Goal: Check status: Check status

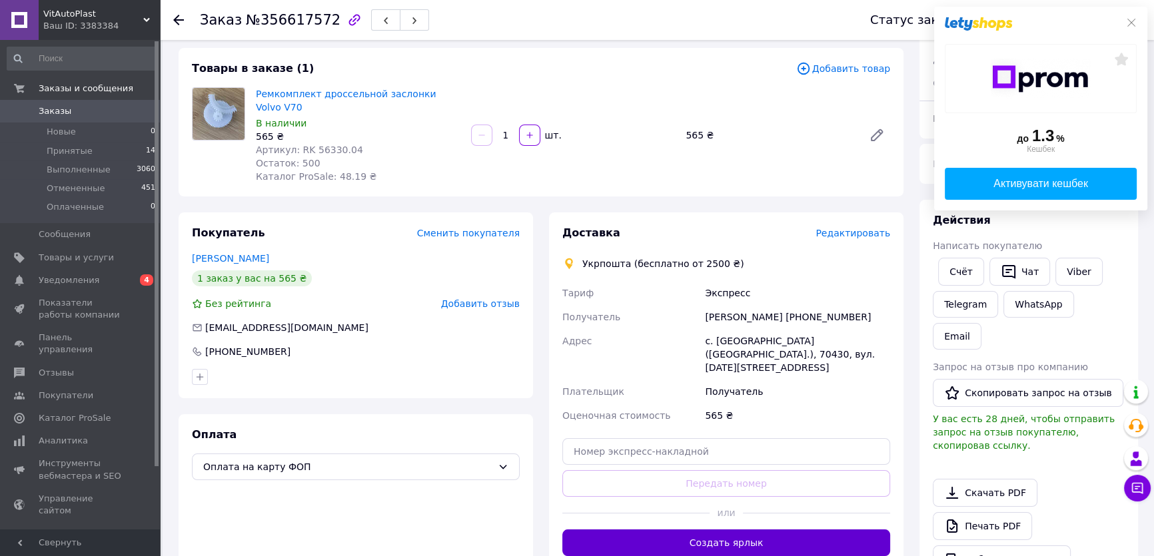
scroll to position [173, 0]
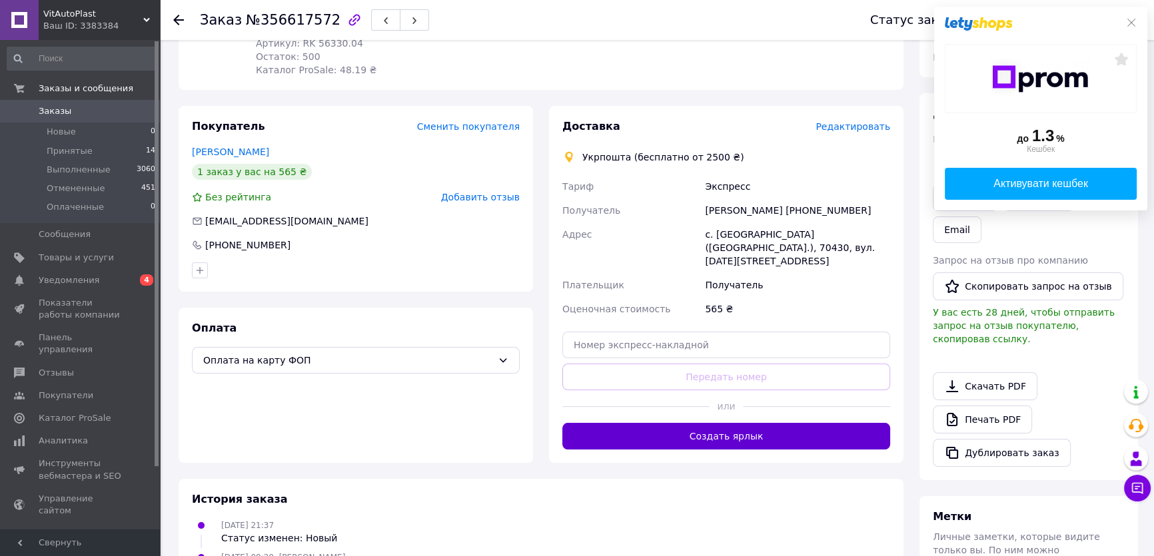
click at [729, 423] on button "Создать ярлык" at bounding box center [726, 436] width 328 height 27
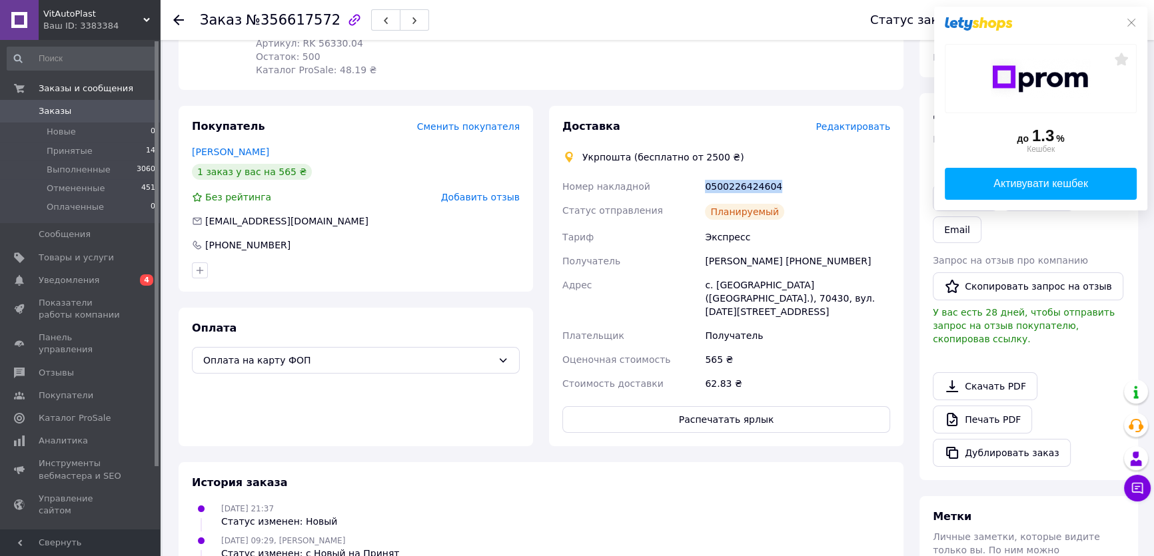
drag, startPoint x: 772, startPoint y: 169, endPoint x: 699, endPoint y: 172, distance: 72.7
click at [699, 175] on div "Номер накладной 0500226424604 Статус отправления Планируемый Тариф Экспресс Пол…" at bounding box center [726, 285] width 333 height 221
copy div "Номер накладной 0500226424604"
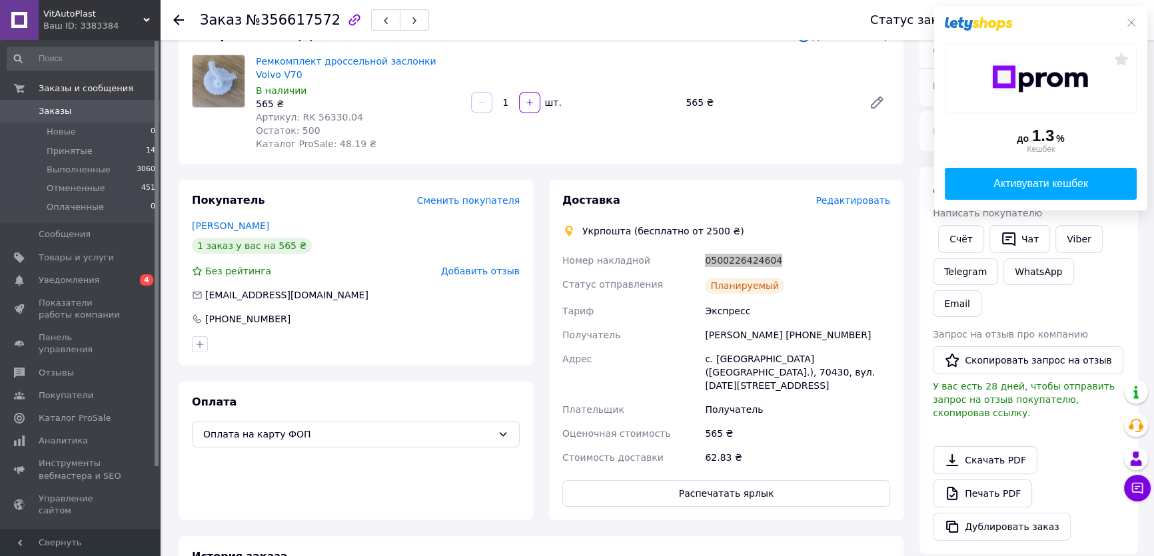
scroll to position [0, 0]
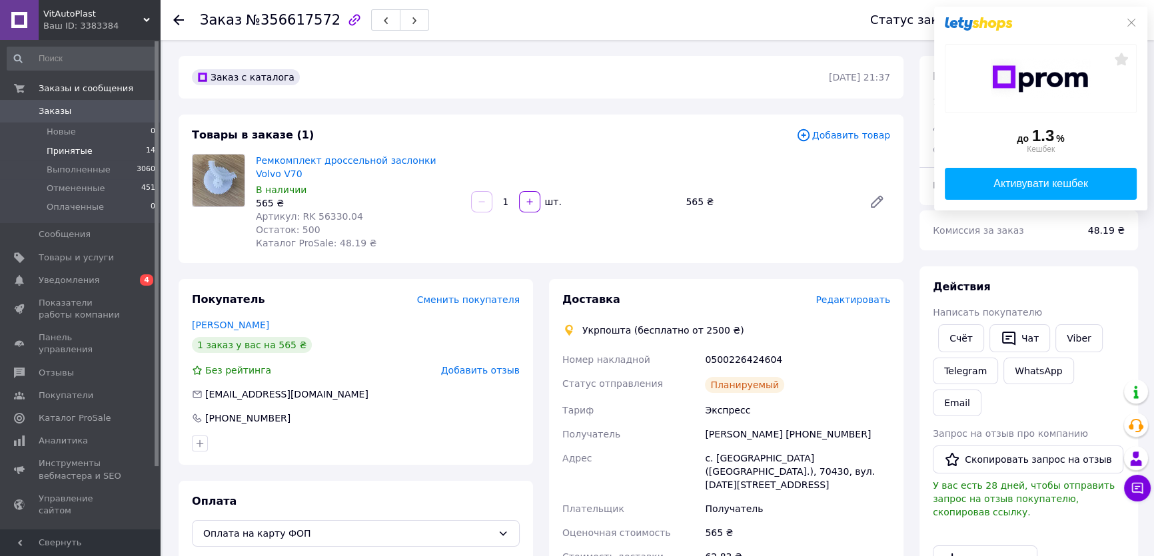
click at [71, 152] on span "Принятые" at bounding box center [70, 151] width 46 height 12
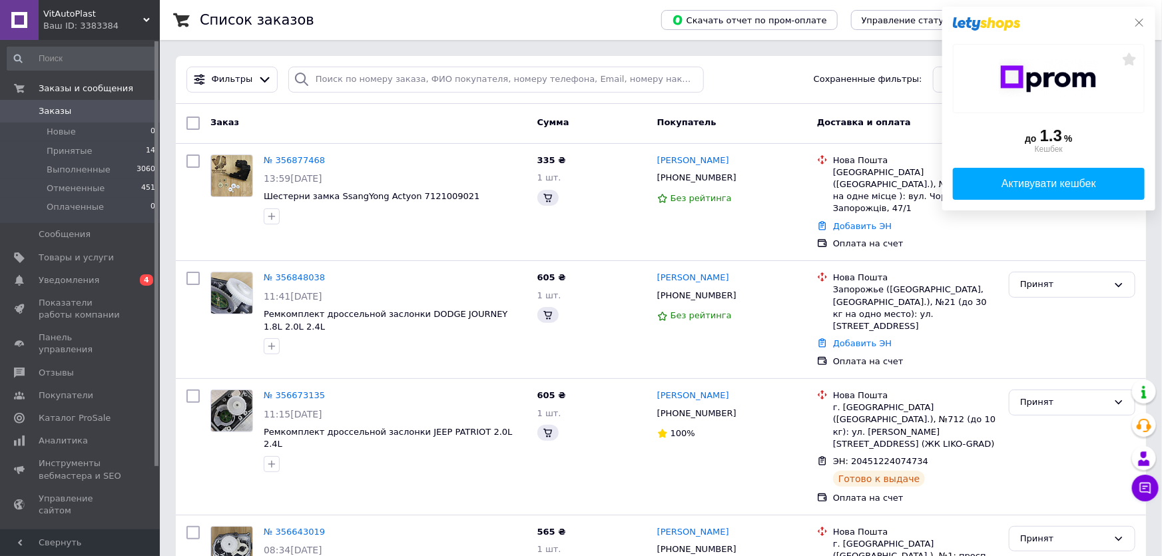
click at [1134, 21] on icon at bounding box center [1139, 22] width 11 height 11
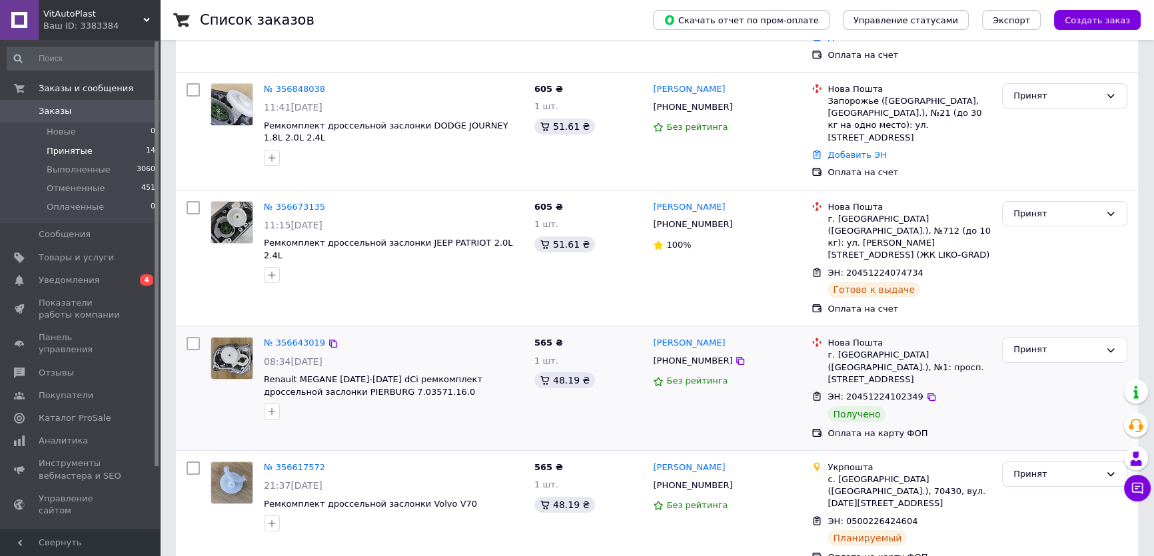
scroll to position [242, 0]
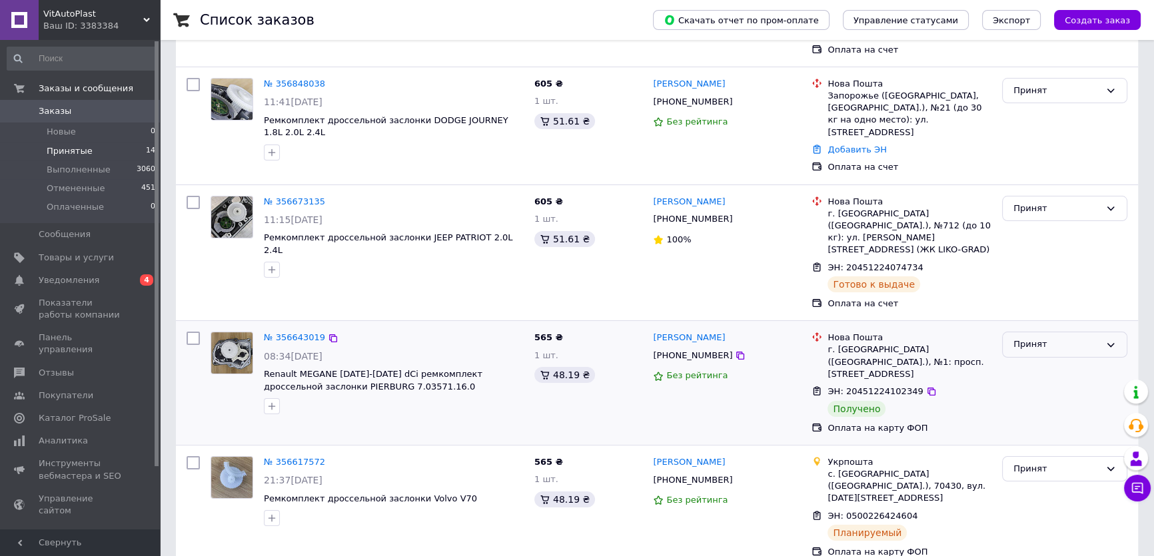
click at [1034, 338] on div "Принят" at bounding box center [1056, 345] width 87 height 14
click at [1027, 360] on li "Выполнен" at bounding box center [1065, 372] width 124 height 25
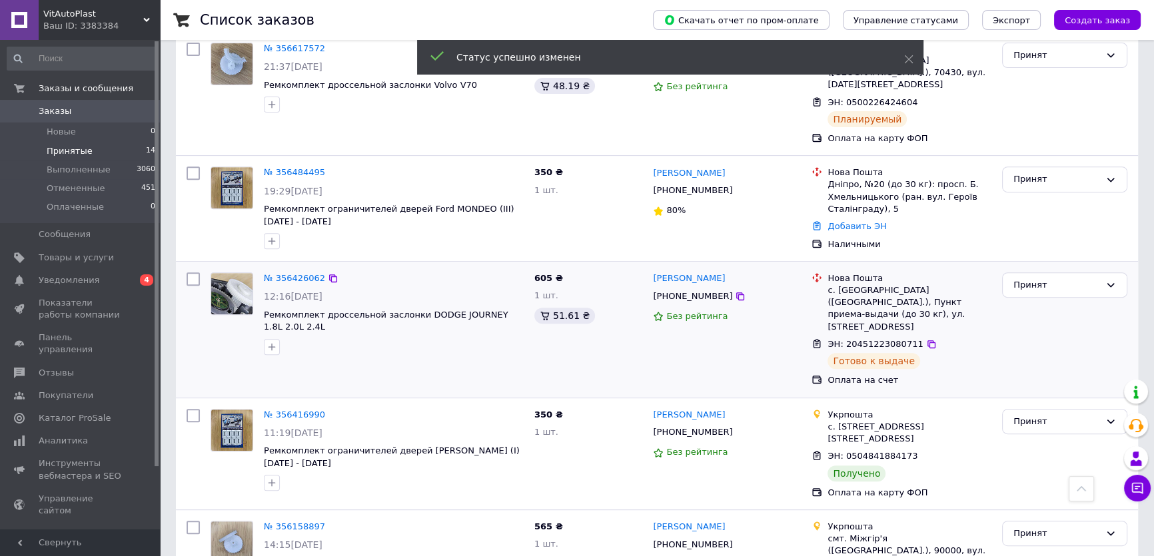
scroll to position [666, 0]
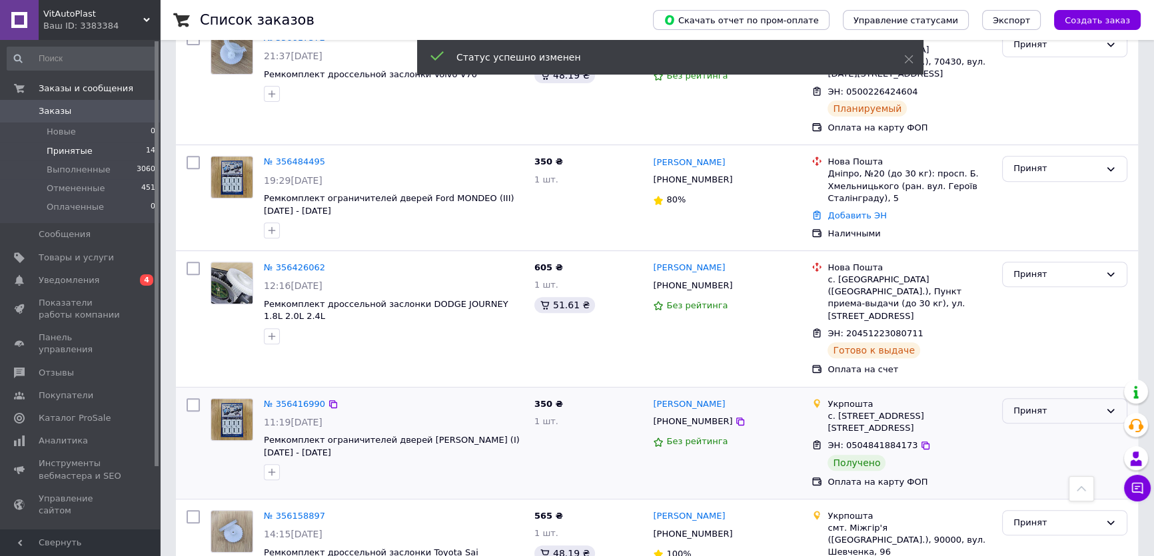
click at [1036, 398] on div "Принят" at bounding box center [1064, 411] width 125 height 26
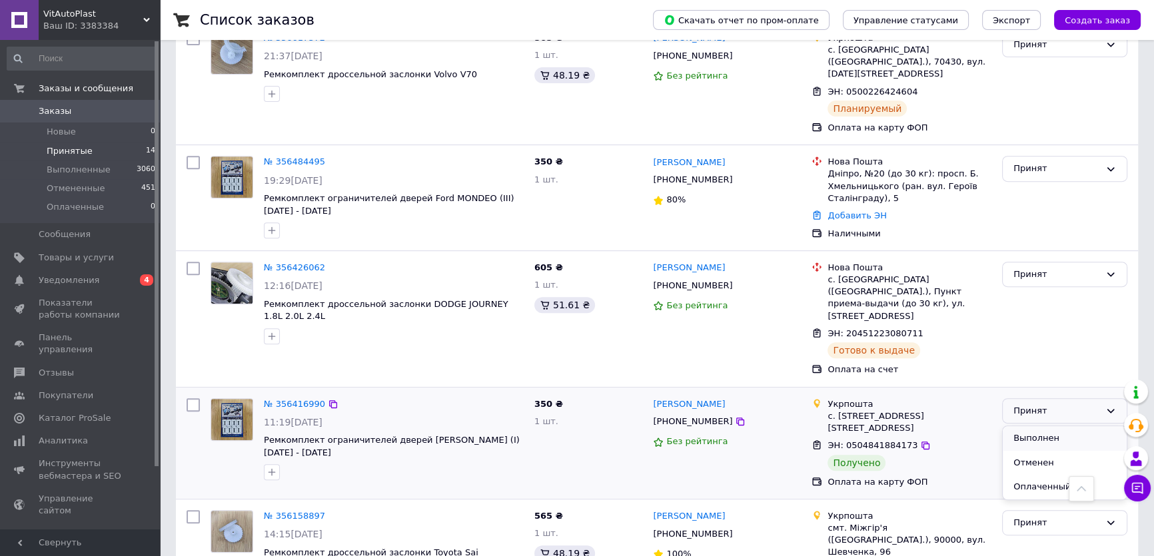
click at [1031, 426] on li "Выполнен" at bounding box center [1065, 438] width 124 height 25
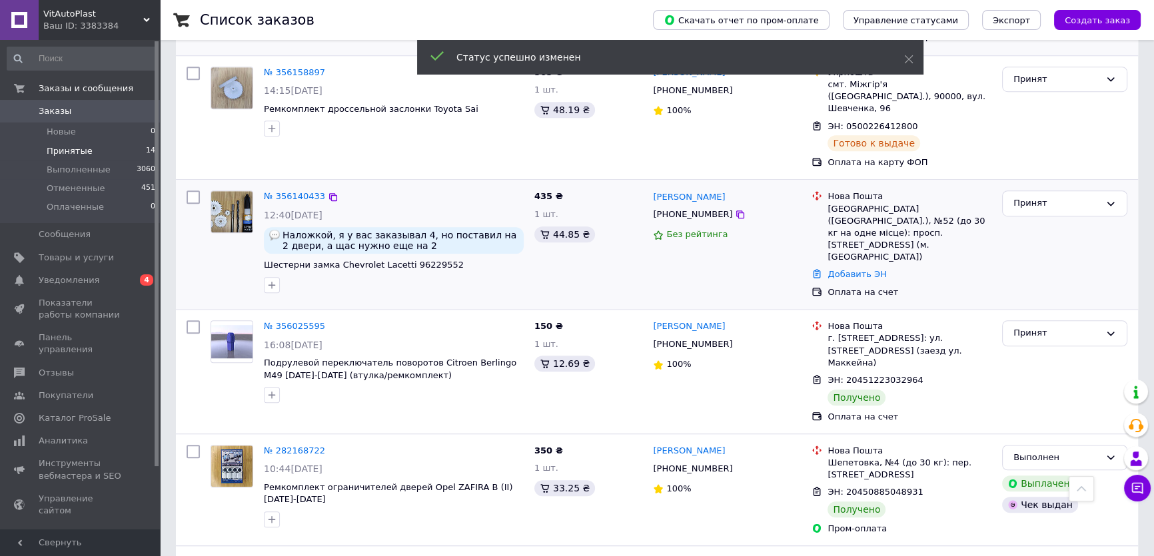
scroll to position [1150, 0]
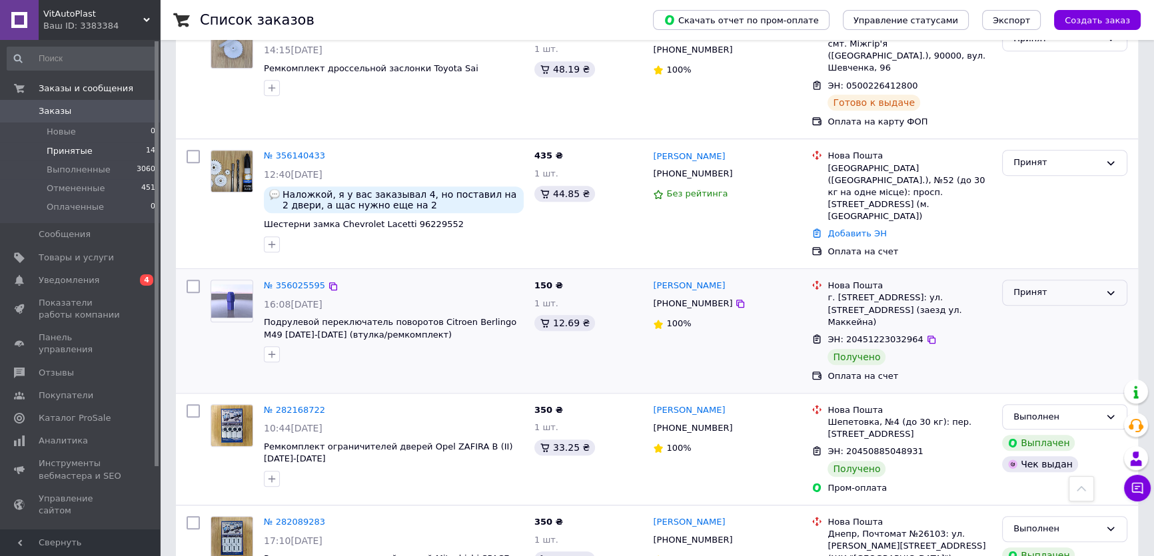
click at [1035, 286] on div "Принят" at bounding box center [1056, 293] width 87 height 14
click at [1028, 308] on li "Выполнен" at bounding box center [1065, 320] width 124 height 25
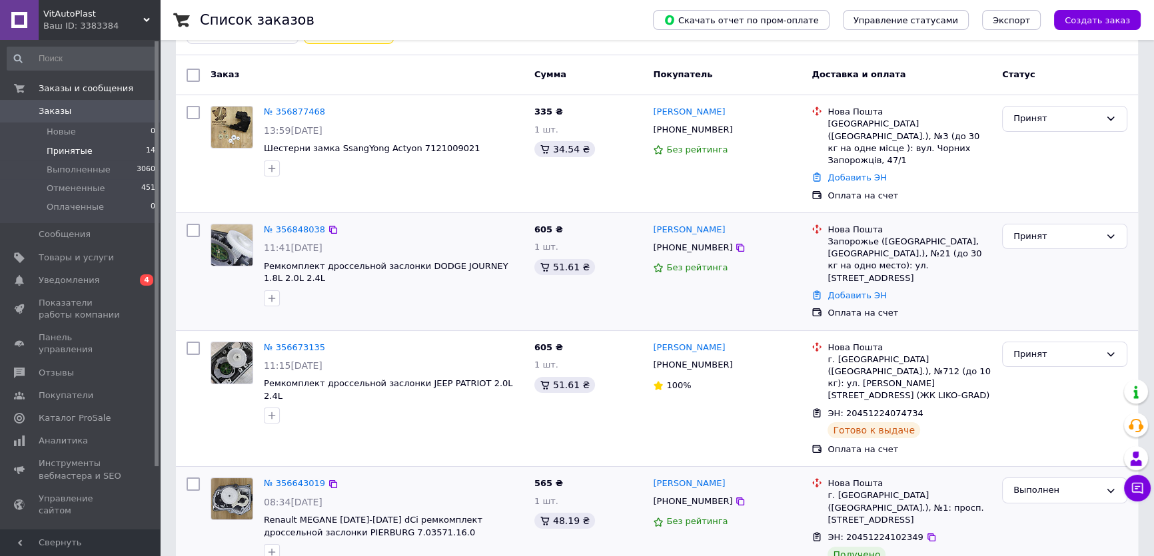
scroll to position [35, 0]
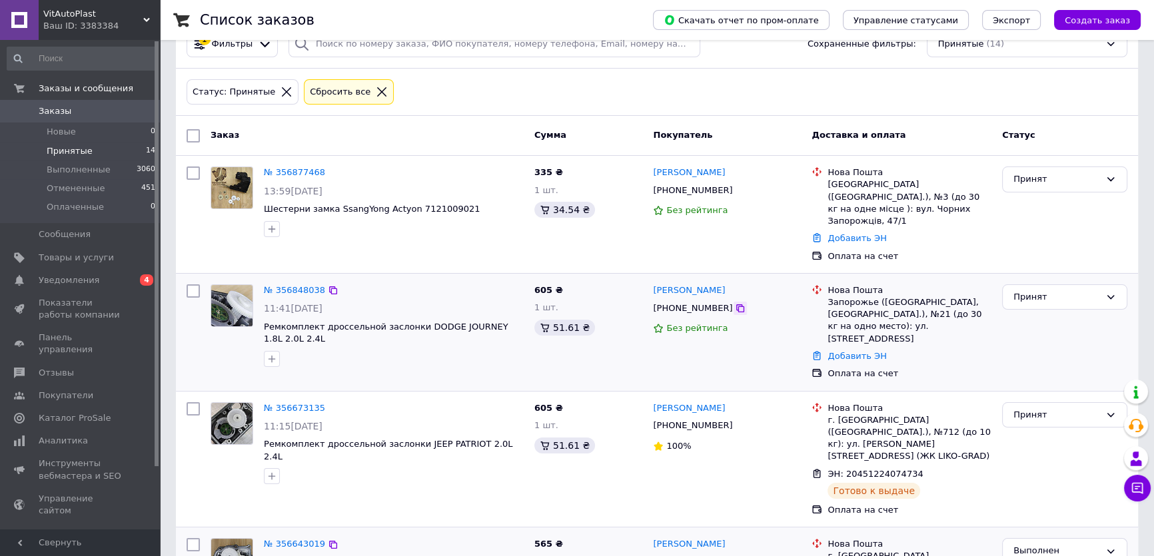
click at [736, 304] on icon at bounding box center [740, 308] width 8 height 8
drag, startPoint x: 285, startPoint y: 327, endPoint x: 262, endPoint y: 318, distance: 25.1
click at [262, 318] on div "№ 356848038 11:41[DATE] Ремкомплект дроссельной заслонки DODGE JOURNEY 1.8L 2.0…" at bounding box center [393, 325] width 270 height 93
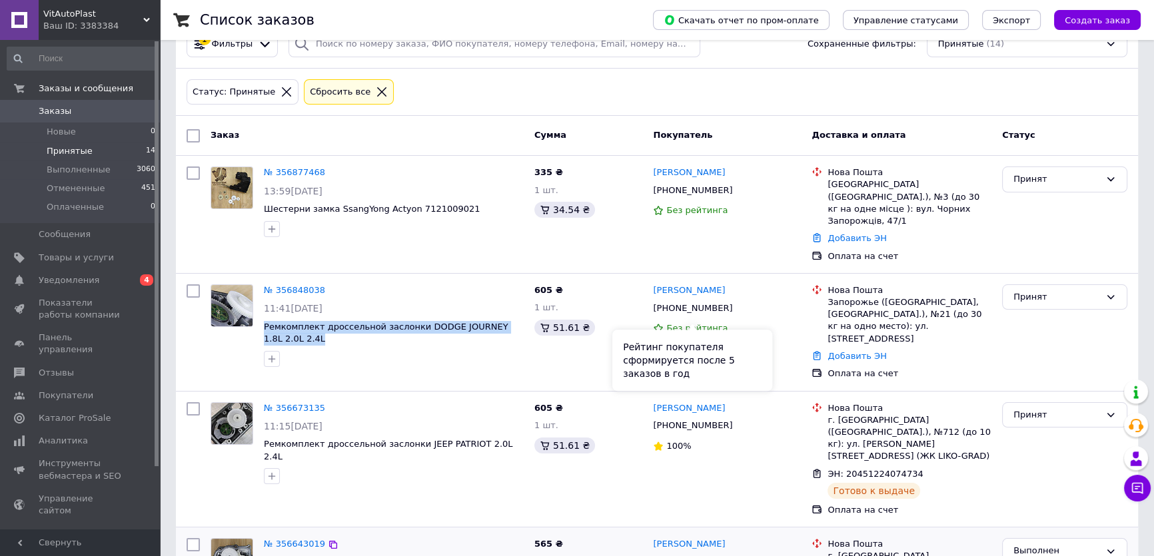
copy span "Ремкомплект дроссельной заслонки DODGE JOURNEY 1.8L 2.0L 2.4L"
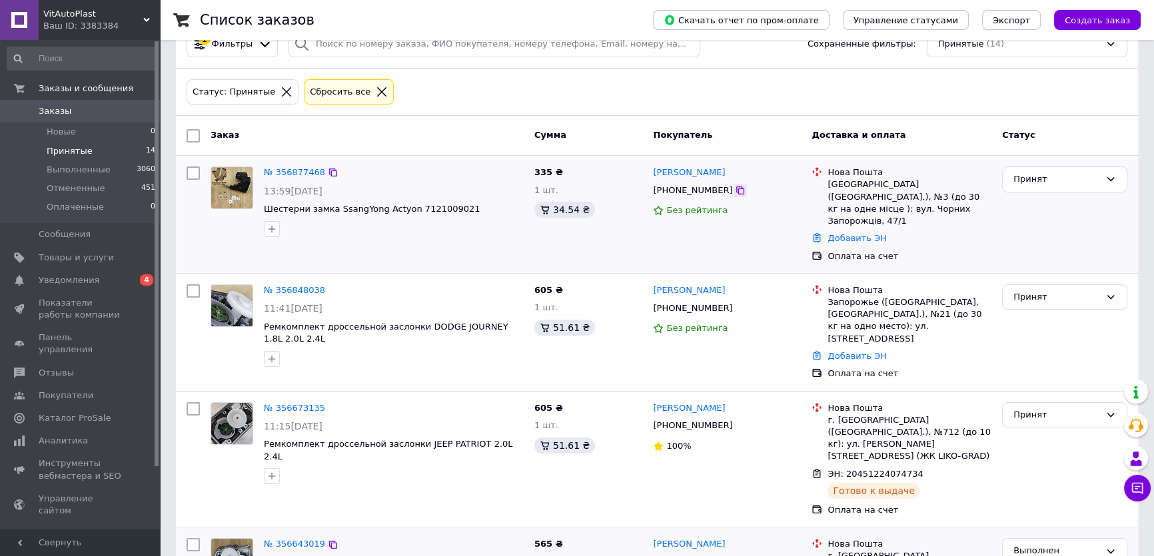
click at [736, 191] on icon at bounding box center [740, 191] width 8 height 8
drag, startPoint x: 453, startPoint y: 207, endPoint x: 262, endPoint y: 208, distance: 191.2
click at [262, 208] on div "№ 356877468 13:59[DATE] [GEOGRAPHIC_DATA] замка SsangYong Actyon 7121009021" at bounding box center [393, 201] width 270 height 81
copy span "Шестерни замка SsangYong Actyon 7121009021"
click at [416, 245] on div "№ 356877468 13:59[DATE] [GEOGRAPHIC_DATA] замка SsangYong Actyon 7121009021" at bounding box center [367, 214] width 324 height 107
